Goal: Information Seeking & Learning: Learn about a topic

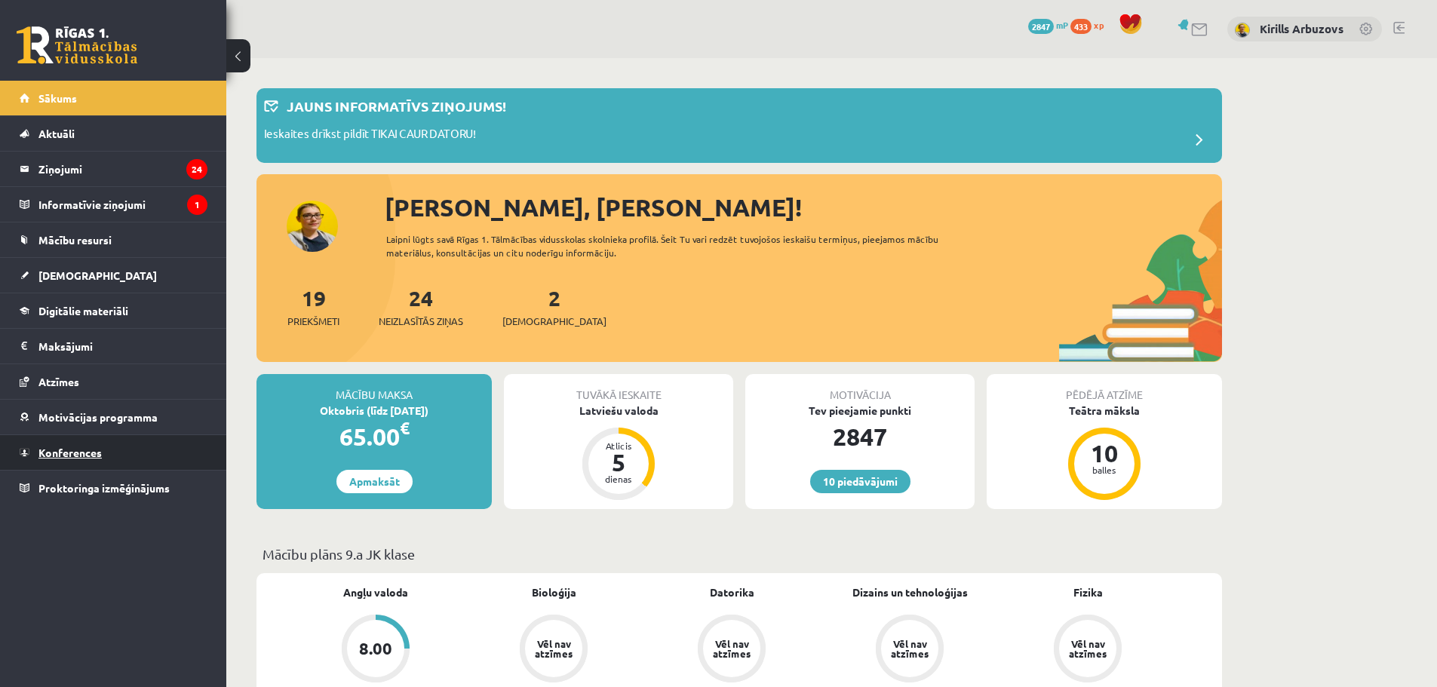
click at [82, 443] on link "Konferences" at bounding box center [114, 452] width 188 height 35
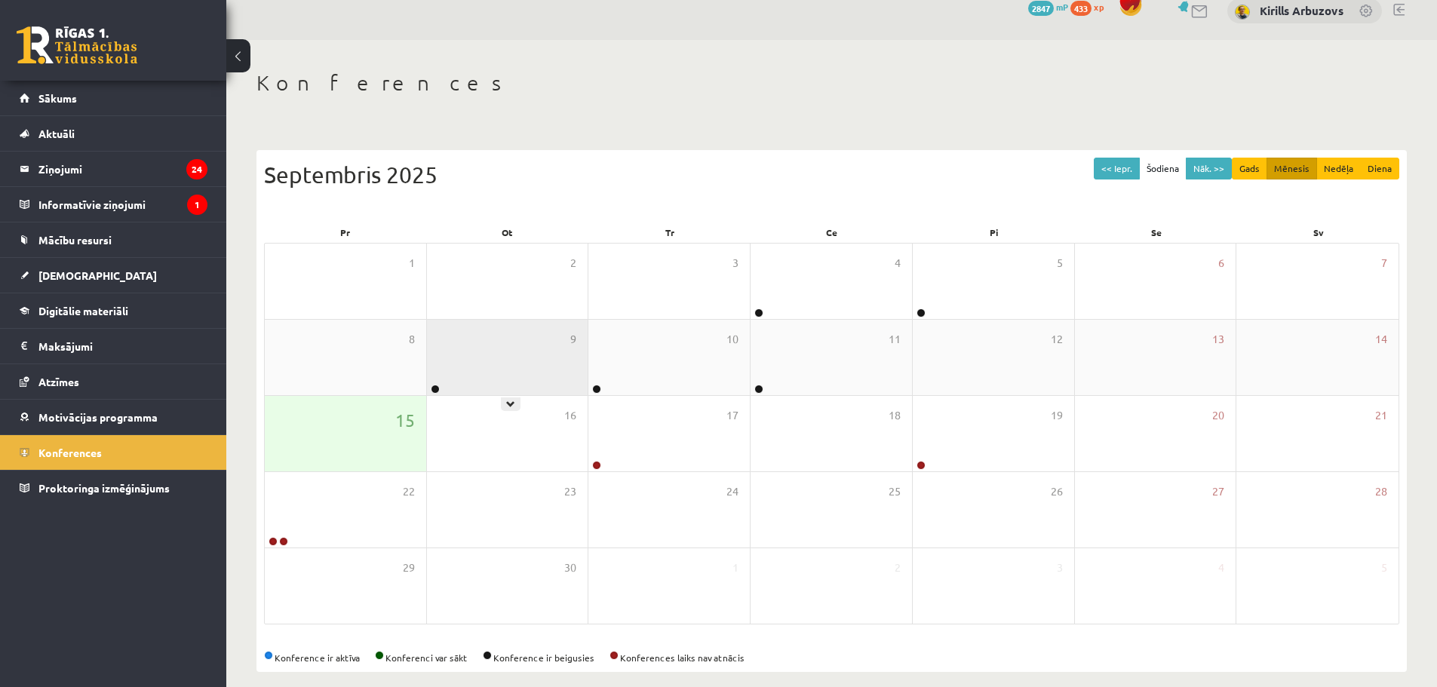
scroll to position [34, 0]
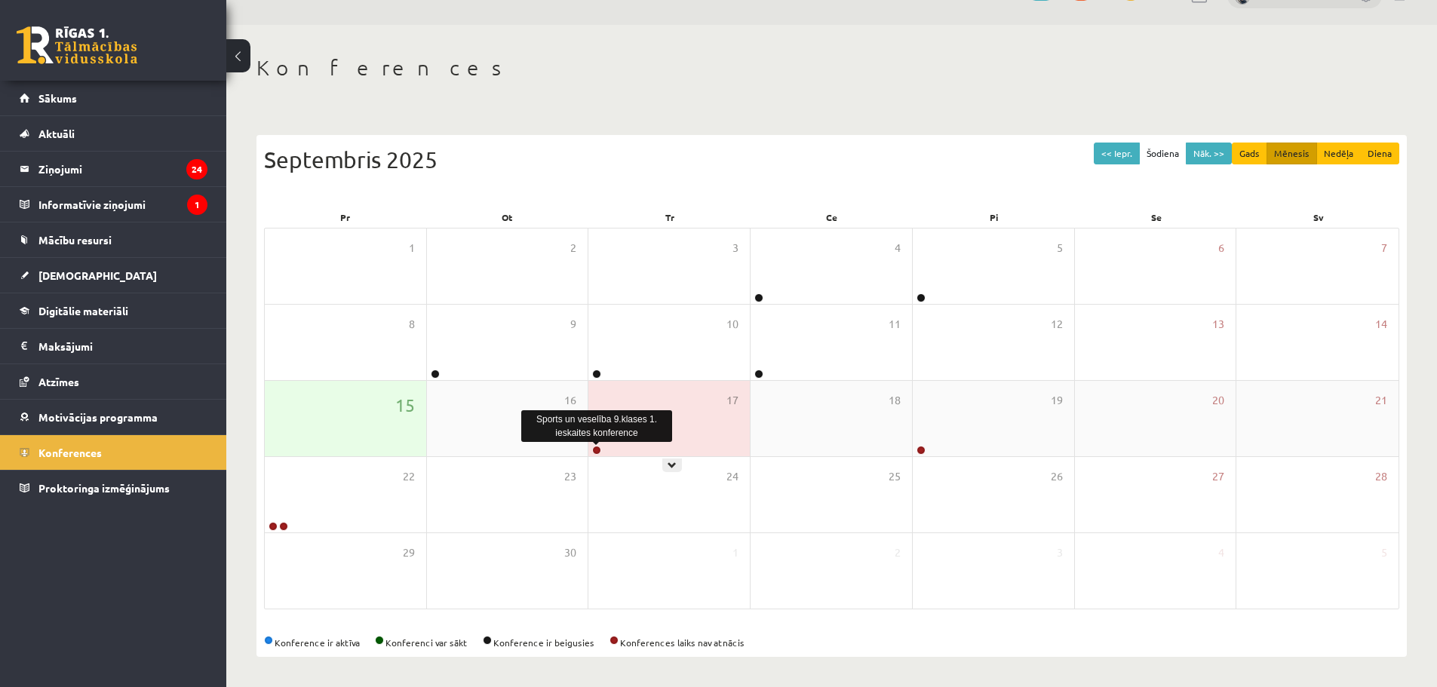
click at [594, 448] on link at bounding box center [596, 450] width 9 height 9
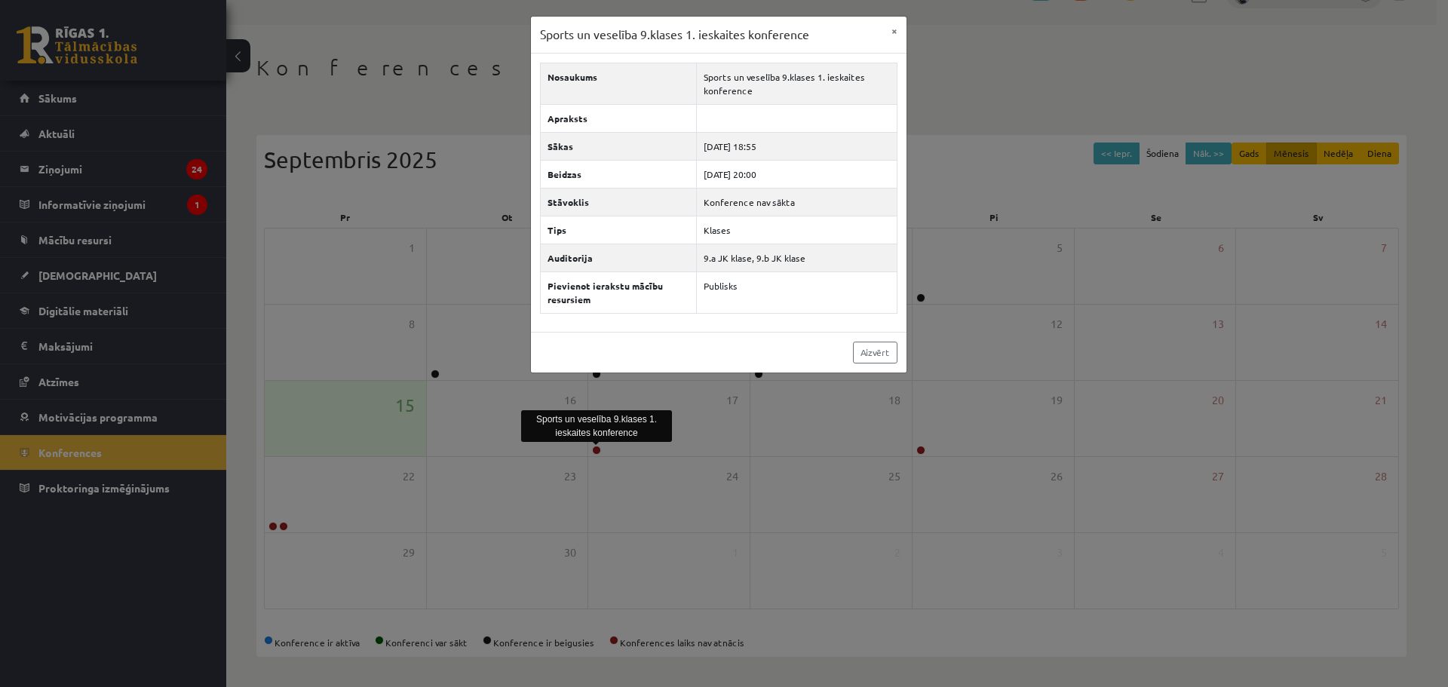
click at [1052, 143] on div "Sports un veselība 9.klases 1. ieskaites konference × Nosaukums Sports un vesel…" at bounding box center [724, 343] width 1448 height 687
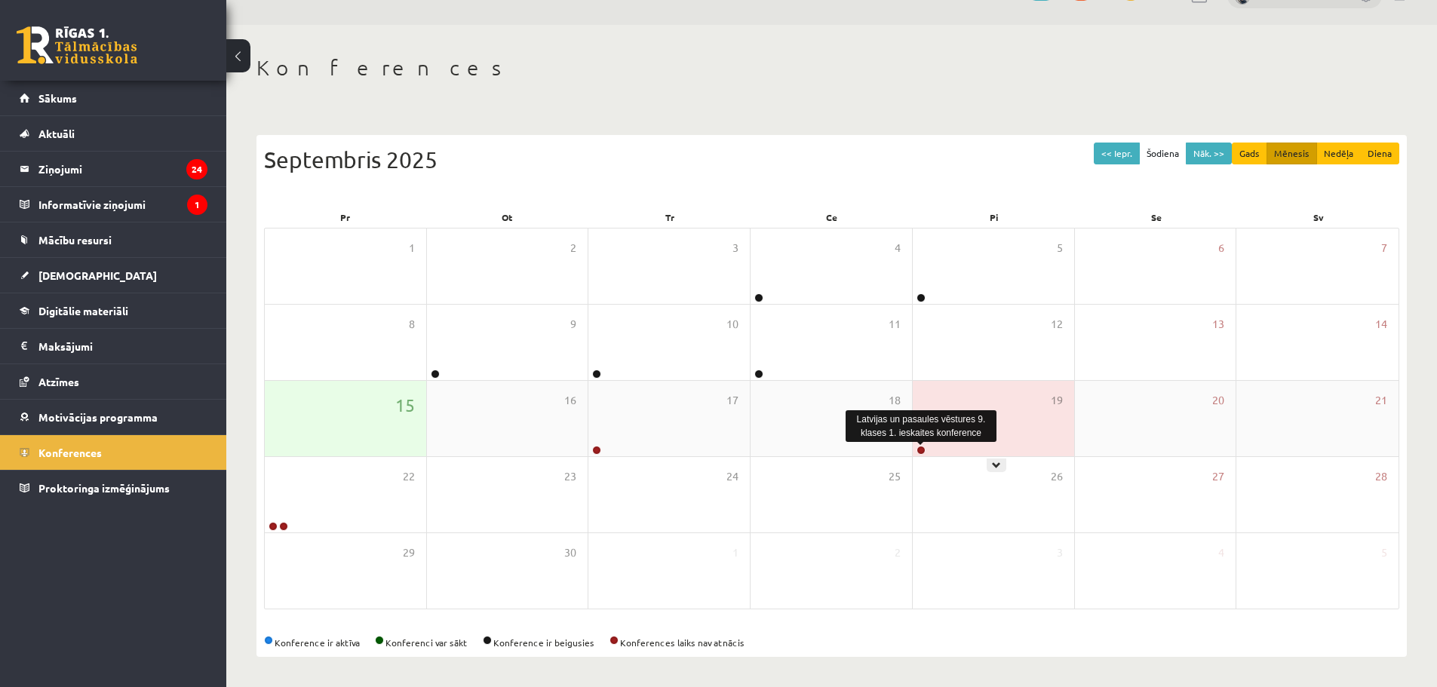
click at [919, 446] on link at bounding box center [920, 450] width 9 height 9
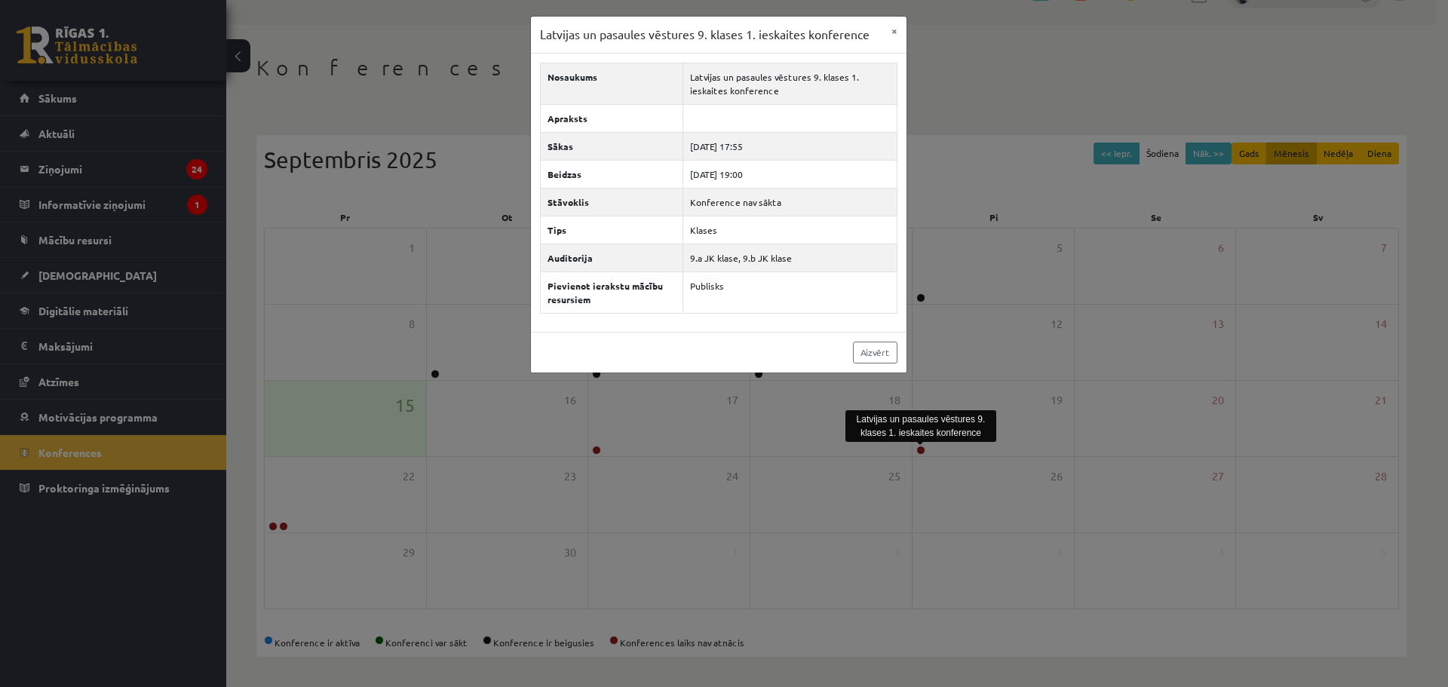
click at [940, 75] on div "Latvijas un pasaules vēstures 9. klases 1. ieskaites konference × Nosaukums Lat…" at bounding box center [724, 343] width 1448 height 687
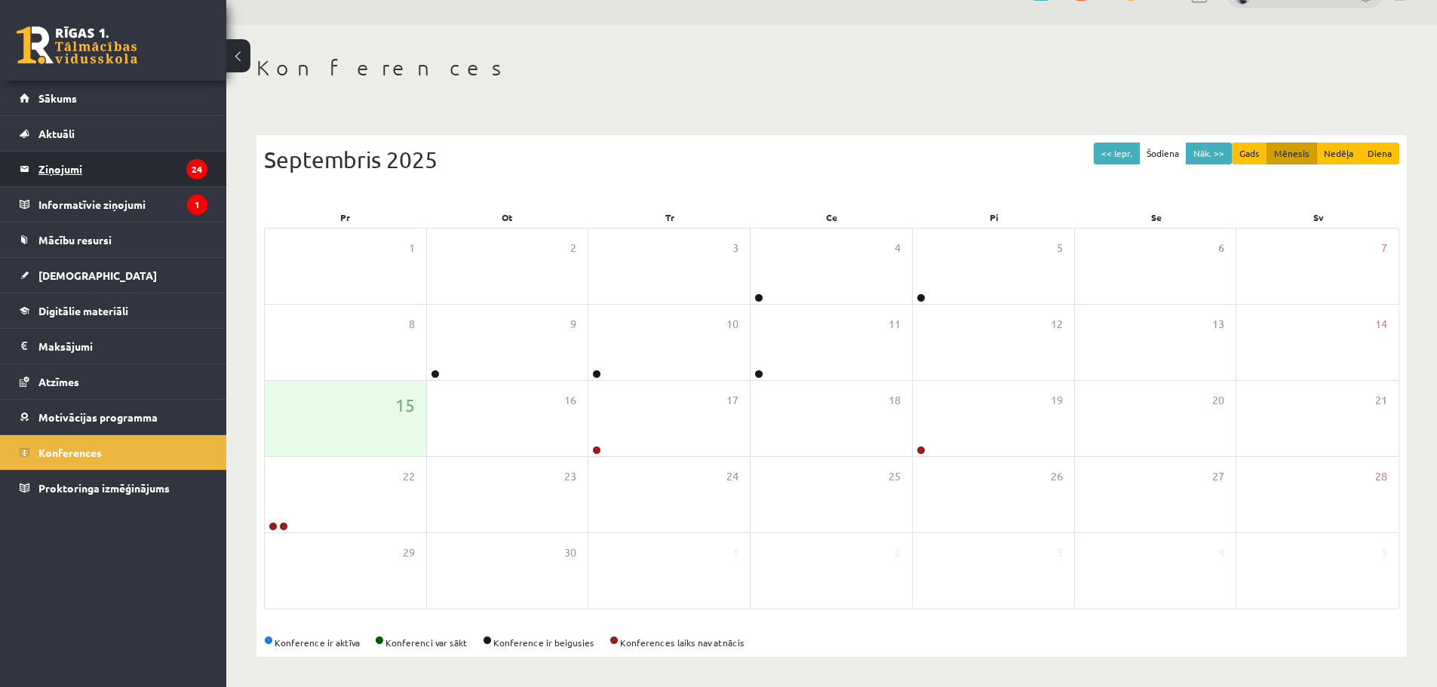
click at [152, 175] on legend "Ziņojumi 24" at bounding box center [122, 169] width 169 height 35
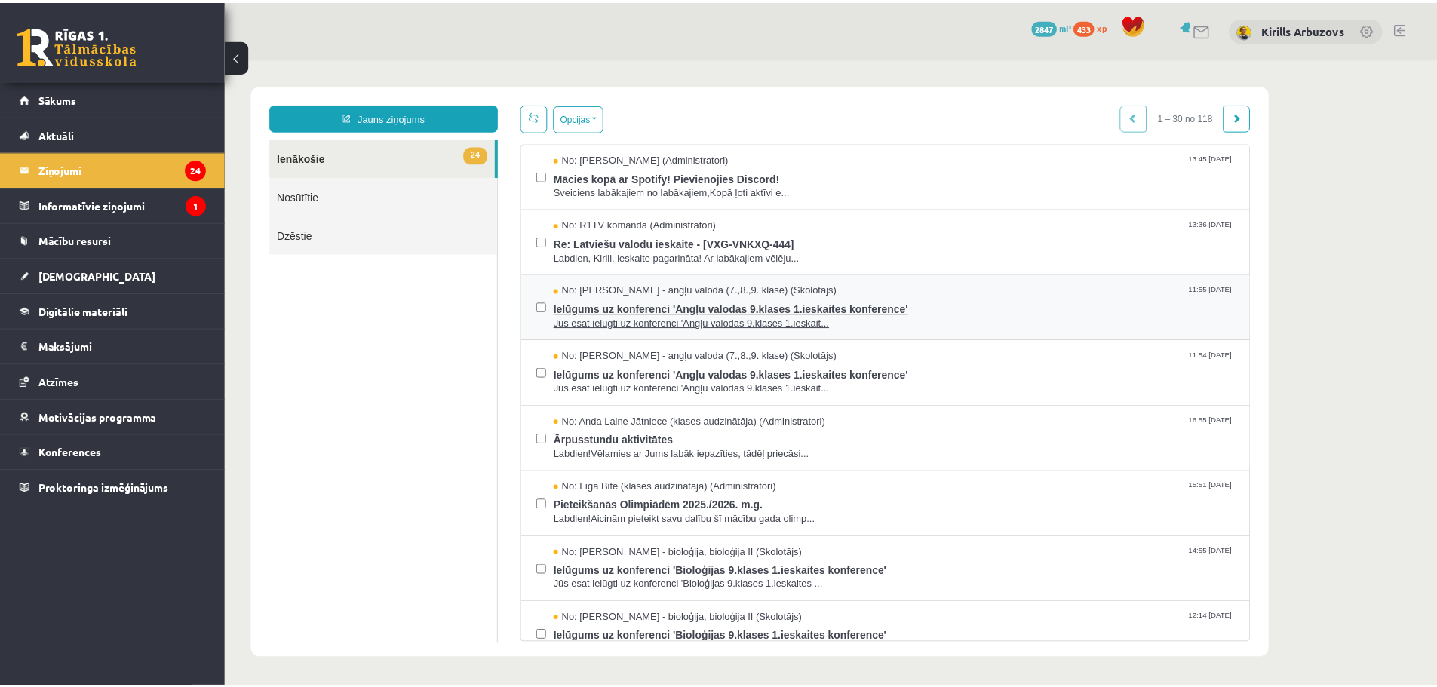
scroll to position [151, 0]
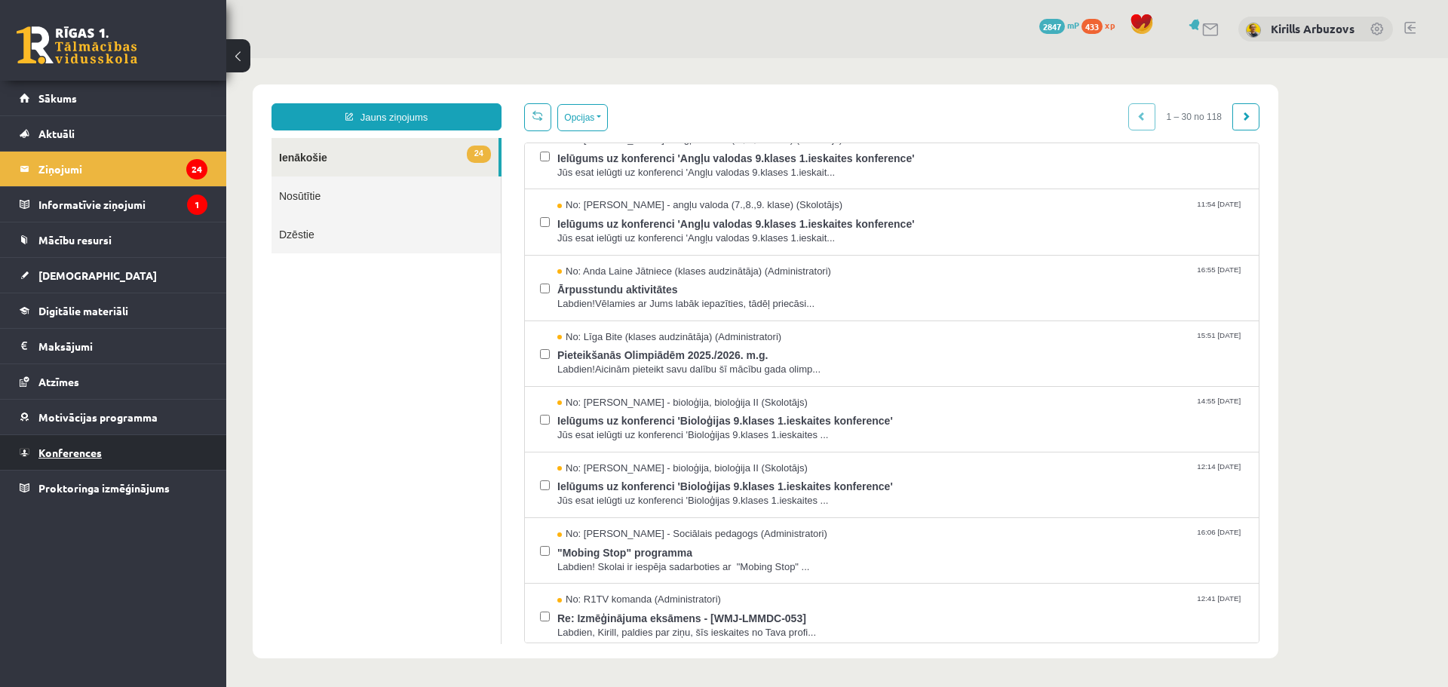
click at [112, 453] on link "Konferences" at bounding box center [114, 452] width 188 height 35
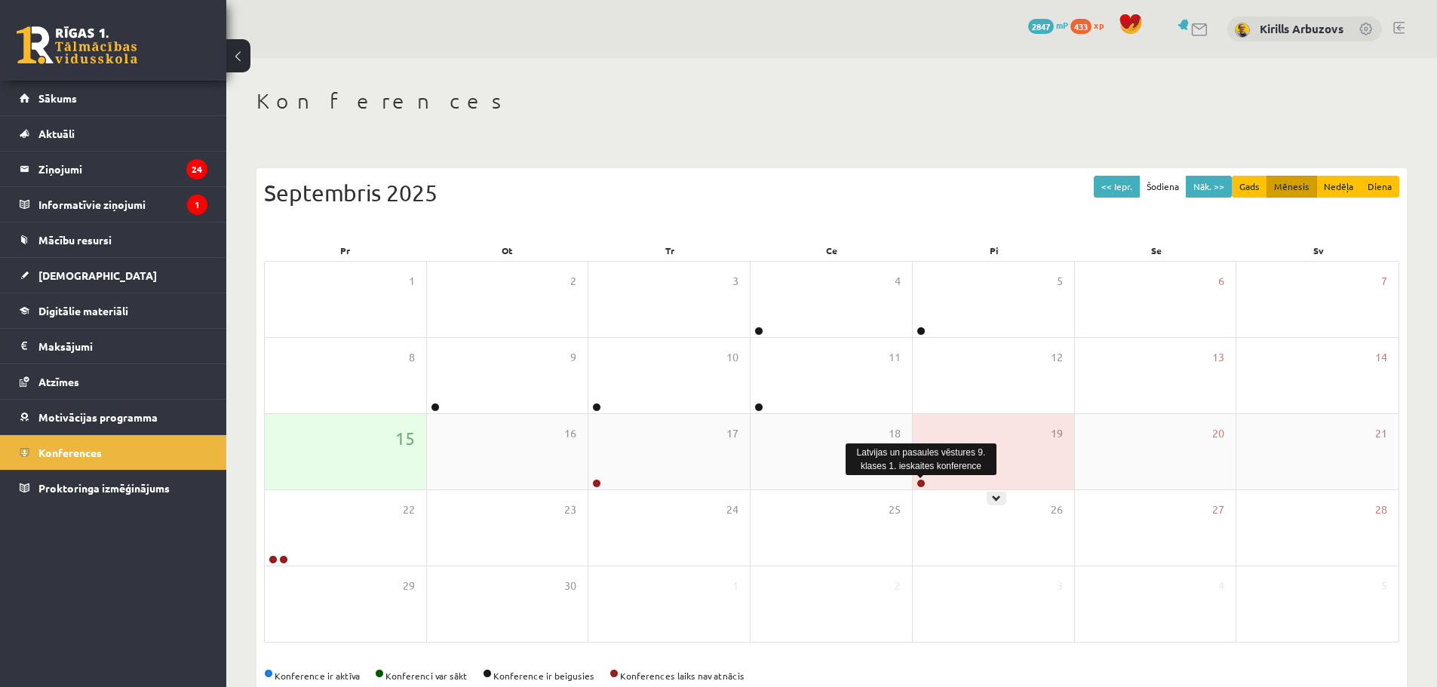
click at [922, 484] on link at bounding box center [920, 483] width 9 height 9
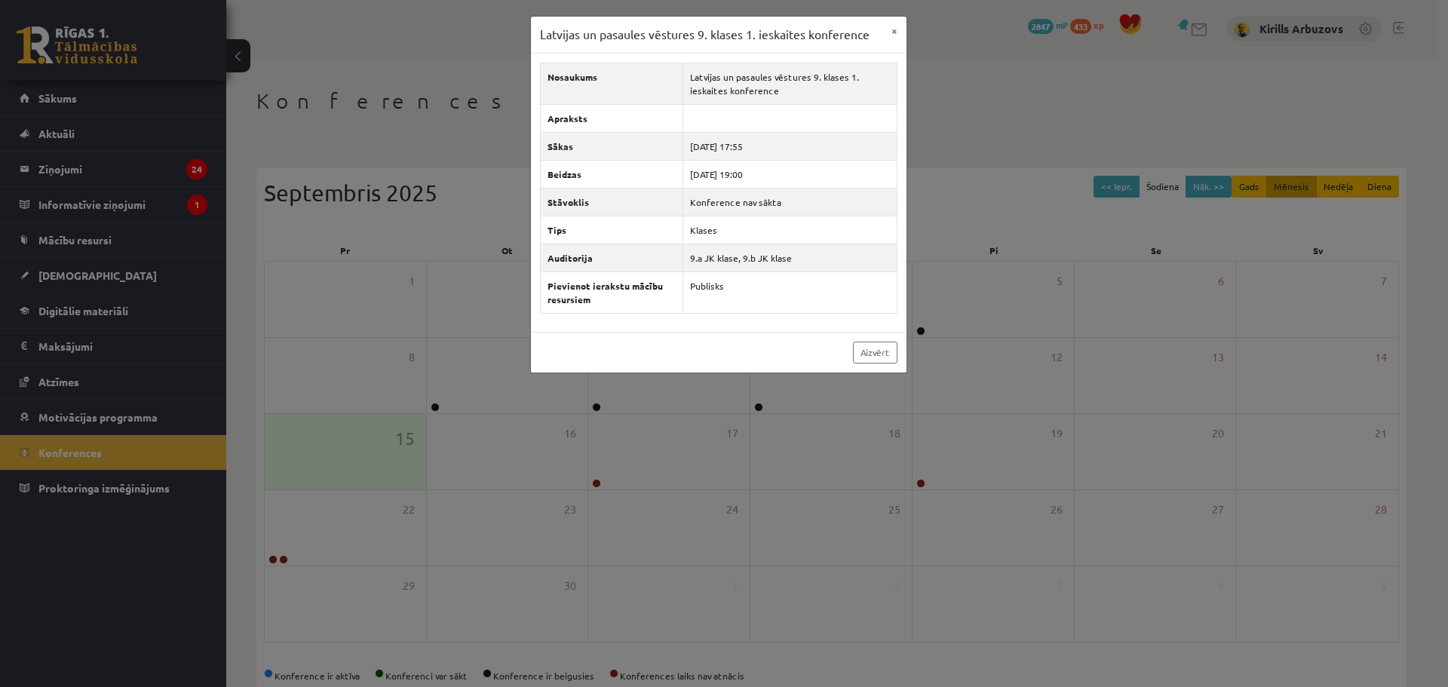
click at [949, 99] on div "Latvijas un pasaules vēstures 9. klases 1. ieskaites konference × Nosaukums Lat…" at bounding box center [724, 343] width 1448 height 687
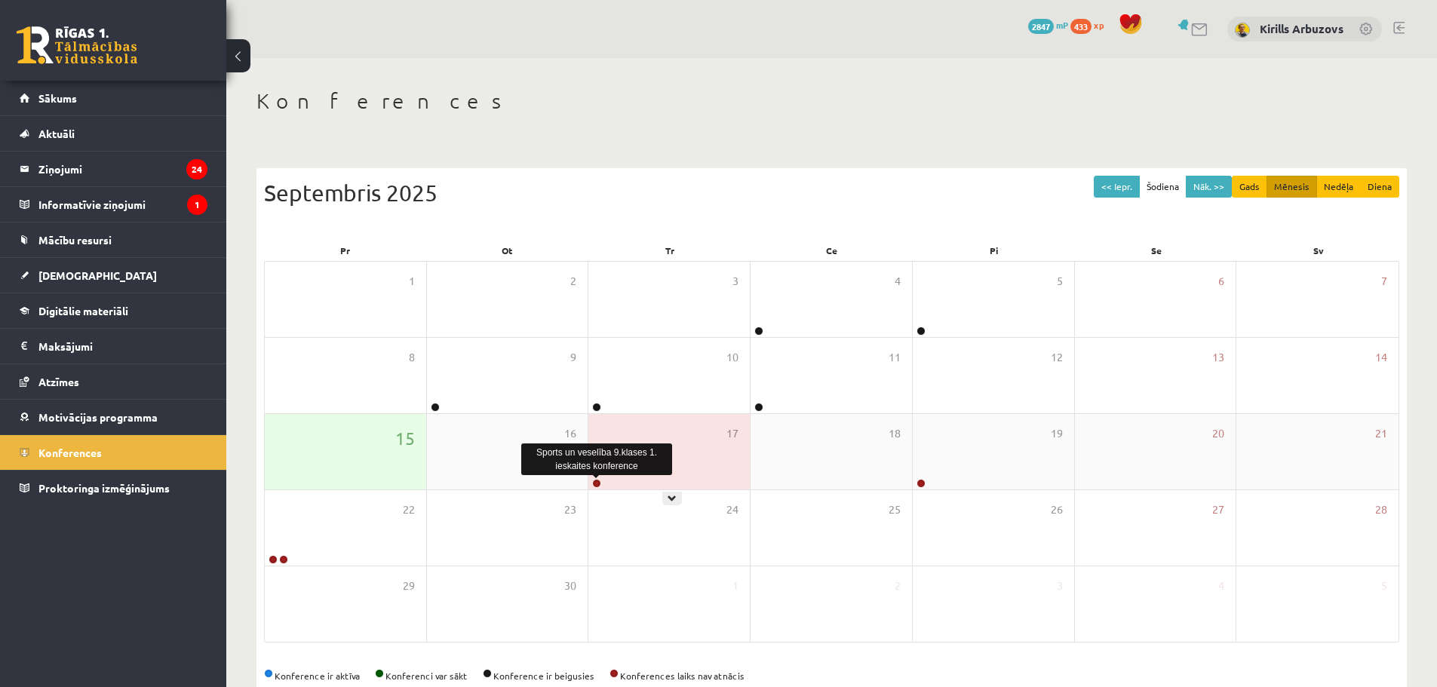
click at [597, 481] on link at bounding box center [596, 483] width 9 height 9
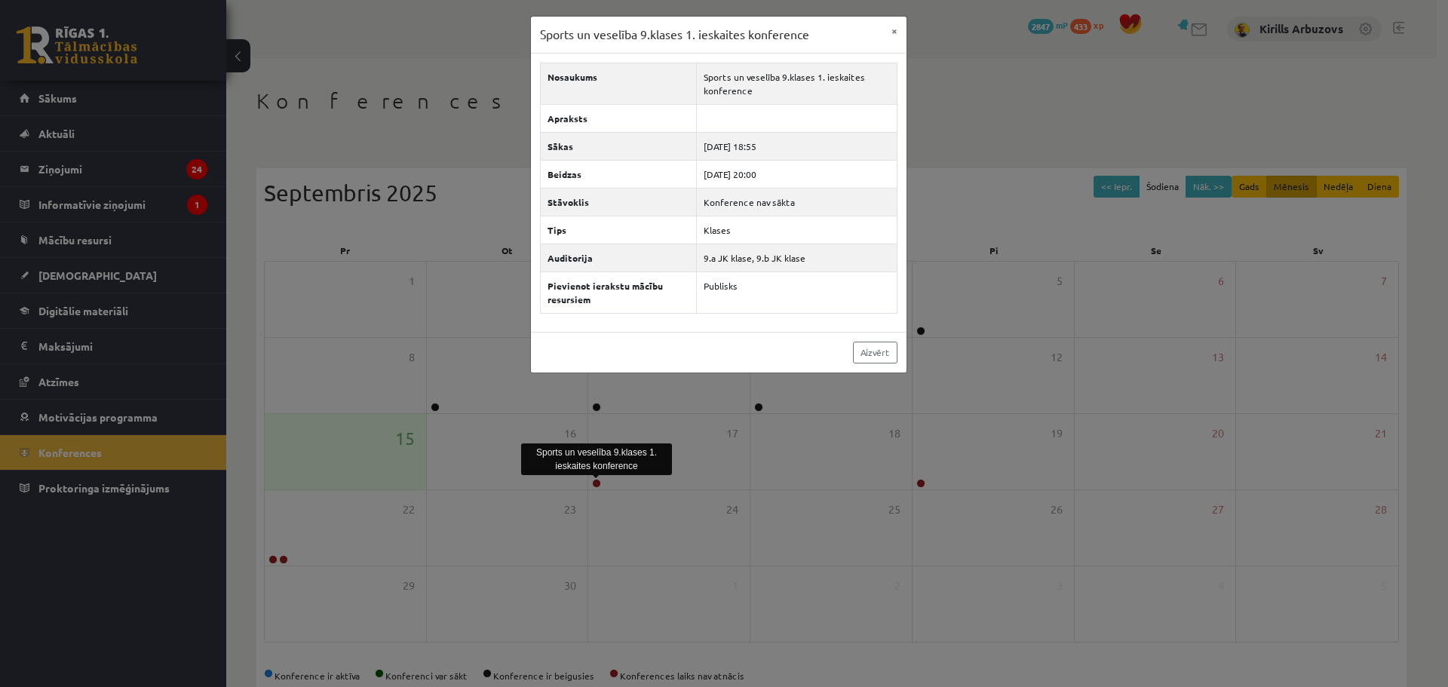
click at [992, 116] on div "Sports un veselība 9.klases 1. ieskaites konference × Nosaukums Sports un vesel…" at bounding box center [724, 343] width 1448 height 687
